Goal: Obtain resource: Obtain resource

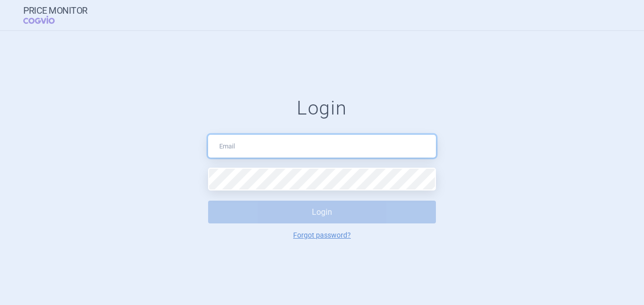
type input "[PERSON_NAME][EMAIL_ADDRESS][DOMAIN_NAME]"
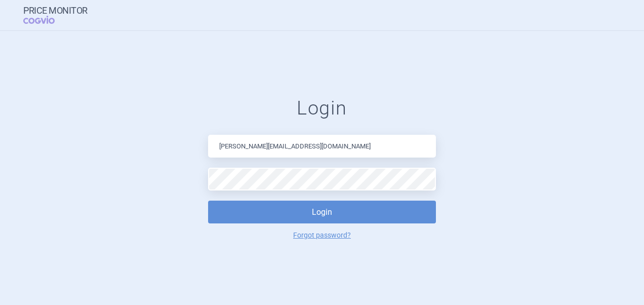
click at [440, 154] on form "Login [PERSON_NAME][EMAIL_ADDRESS][DOMAIN_NAME] Login Forgot password?" at bounding box center [321, 168] width 603 height 143
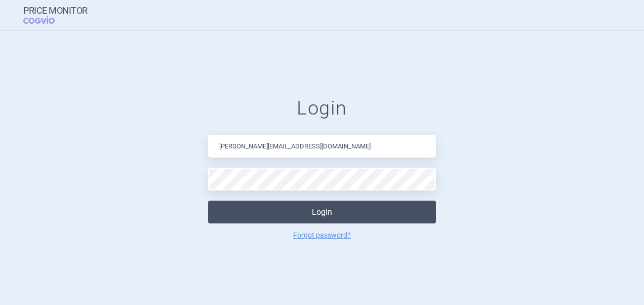
click at [334, 209] on button "Login" at bounding box center [322, 211] width 228 height 23
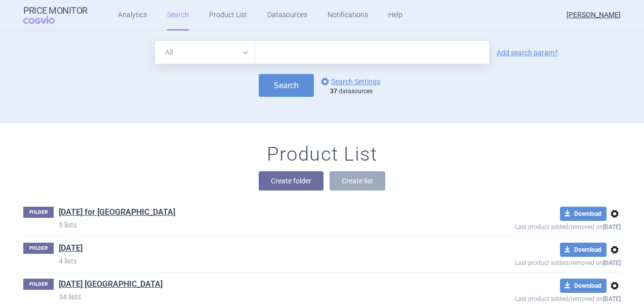
click at [282, 45] on input "text" at bounding box center [372, 52] width 234 height 23
paste input "Tirzepatide"
type input "Tirzepatide"
click at [290, 78] on button "Search" at bounding box center [286, 85] width 55 height 23
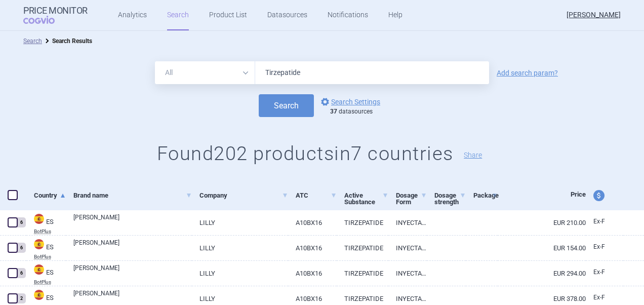
click at [13, 192] on span at bounding box center [13, 195] width 10 height 10
checkbox input "true"
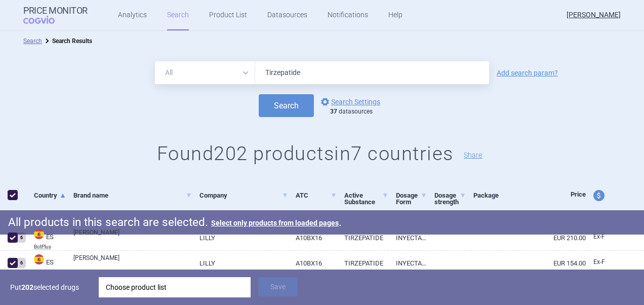
click at [150, 288] on div "Choose product list" at bounding box center [175, 287] width 138 height 20
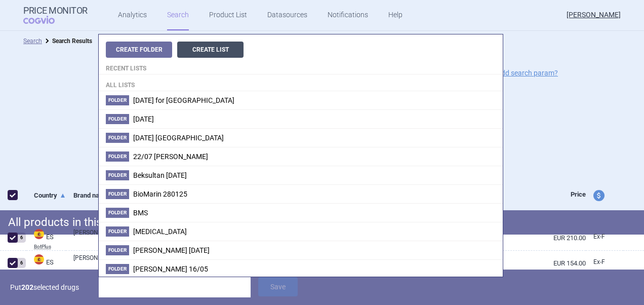
click at [216, 50] on button "Create List" at bounding box center [210, 50] width 66 height 16
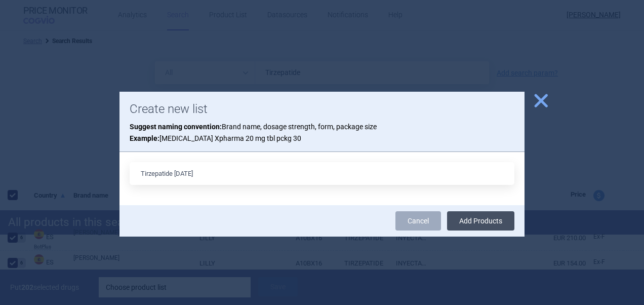
type input "Tirzepatide [DATE]"
click at [473, 226] on button "Add Products" at bounding box center [480, 220] width 67 height 19
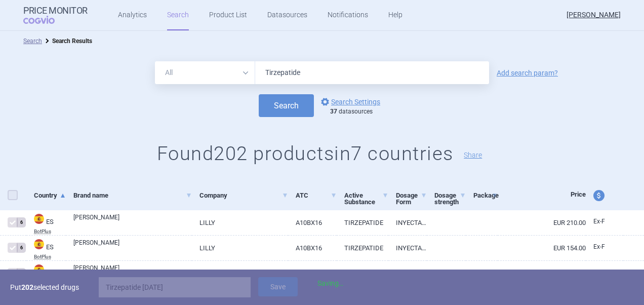
checkbox input "false"
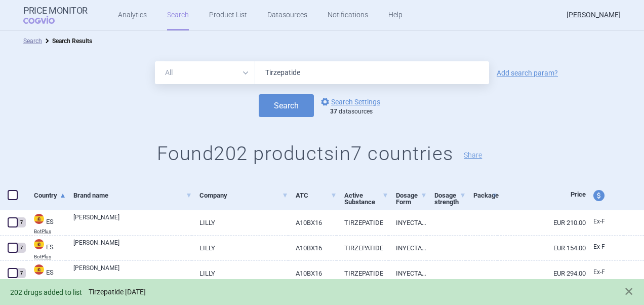
click at [144, 292] on link "Tirzepatide [DATE]" at bounding box center [117, 291] width 57 height 9
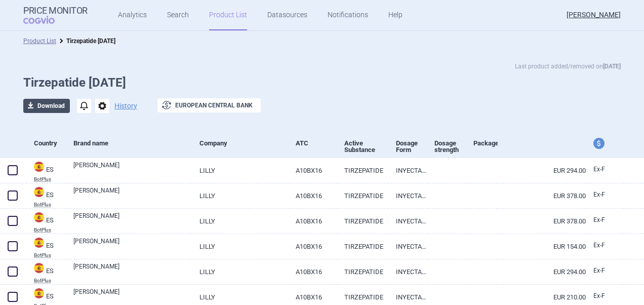
click at [50, 101] on button "download Download" at bounding box center [46, 106] width 47 height 14
select select "EUR"
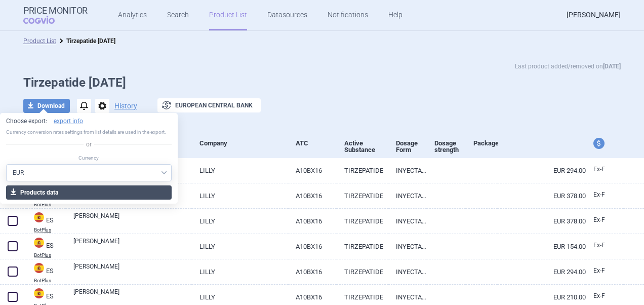
click at [66, 188] on button "download Products data" at bounding box center [89, 192] width 166 height 14
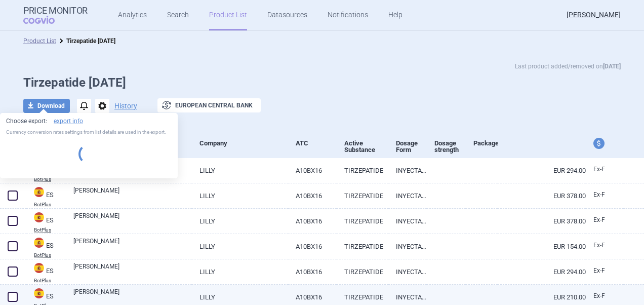
select select "EUR"
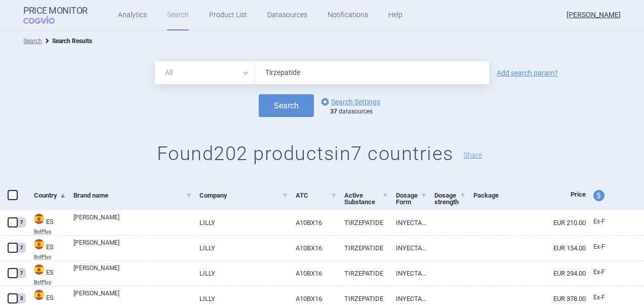
drag, startPoint x: 330, startPoint y: 75, endPoint x: 240, endPoint y: 69, distance: 90.3
click at [240, 69] on div "All Brand Name ATC Company Active Substance Country Newer than Tirzepatide" at bounding box center [322, 72] width 334 height 23
paste input "Semaglu"
type input "[MEDICAL_DATA]"
click at [276, 102] on button "Search" at bounding box center [286, 105] width 55 height 23
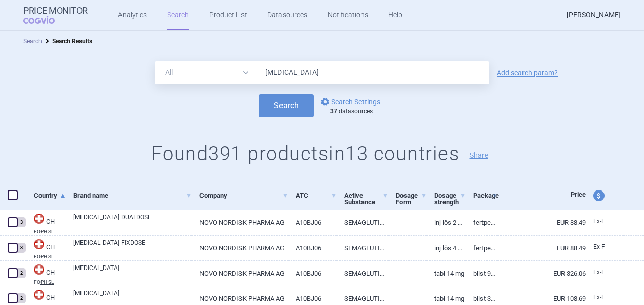
click at [14, 197] on span at bounding box center [13, 195] width 10 height 10
checkbox input "true"
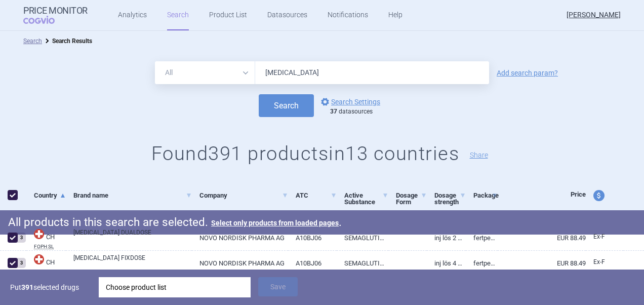
click at [132, 285] on div "Choose product list" at bounding box center [175, 287] width 138 height 20
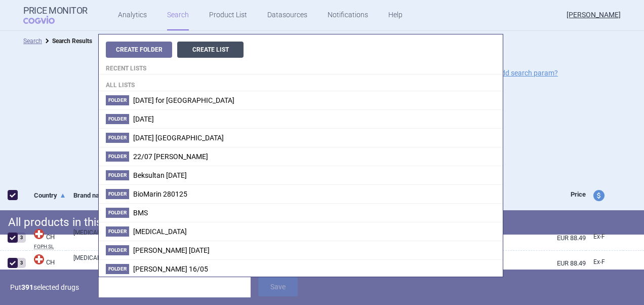
click at [208, 50] on button "Create List" at bounding box center [210, 50] width 66 height 16
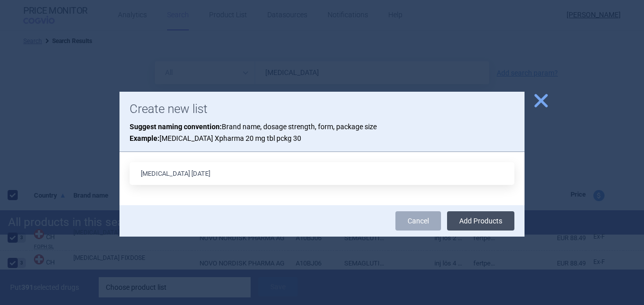
type input "[MEDICAL_DATA] [DATE]"
click at [499, 221] on button "Add Products" at bounding box center [480, 220] width 67 height 19
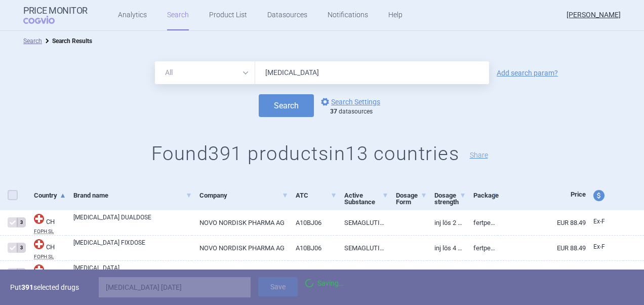
checkbox input "false"
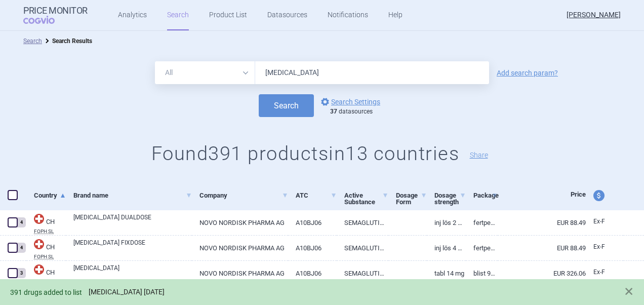
click at [132, 292] on link "[MEDICAL_DATA] [DATE]" at bounding box center [127, 291] width 76 height 9
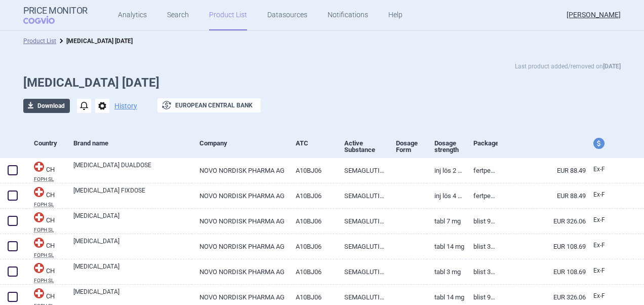
click at [50, 106] on button "download Download" at bounding box center [46, 106] width 47 height 14
select select "EUR"
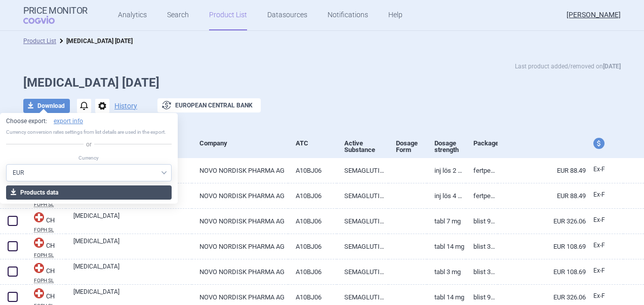
click at [60, 196] on button "download Products data" at bounding box center [89, 192] width 166 height 14
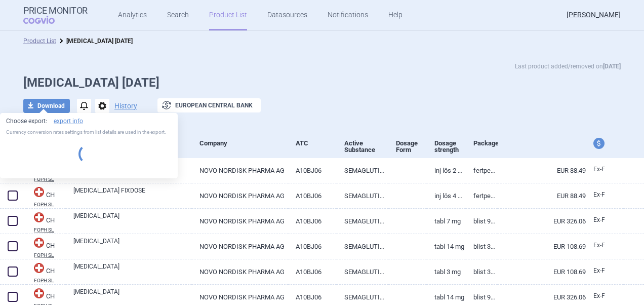
select select "EUR"
